Goal: Task Accomplishment & Management: Manage account settings

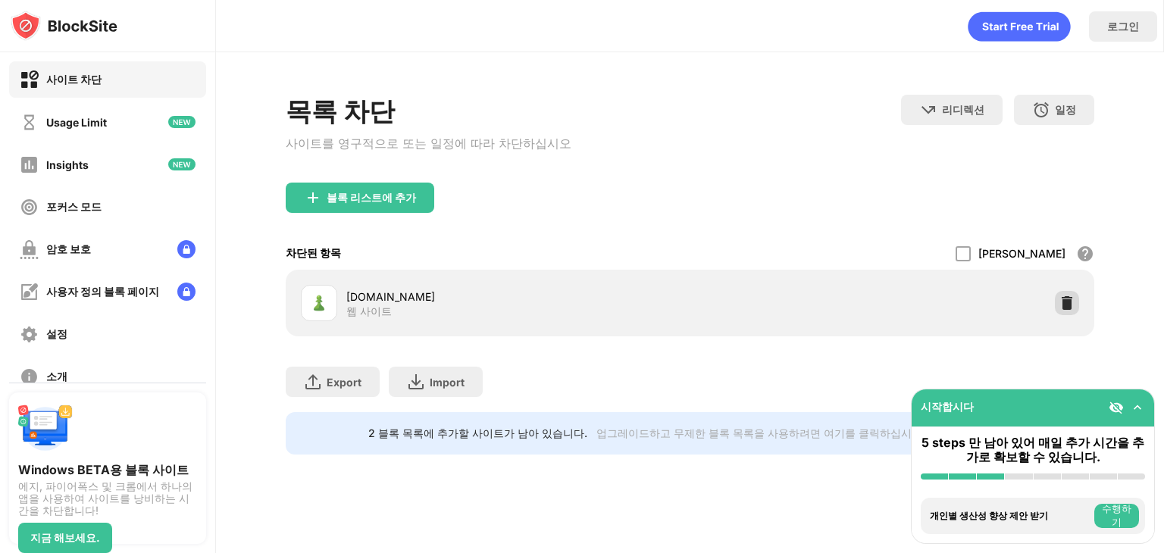
click at [1061, 310] on img at bounding box center [1067, 303] width 15 height 15
